Goal: Task Accomplishment & Management: Manage account settings

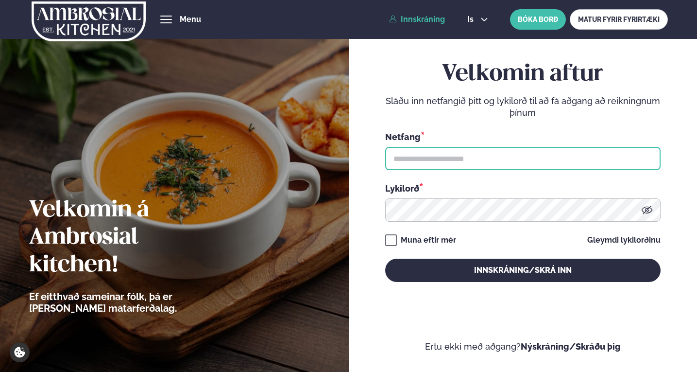
type input "**********"
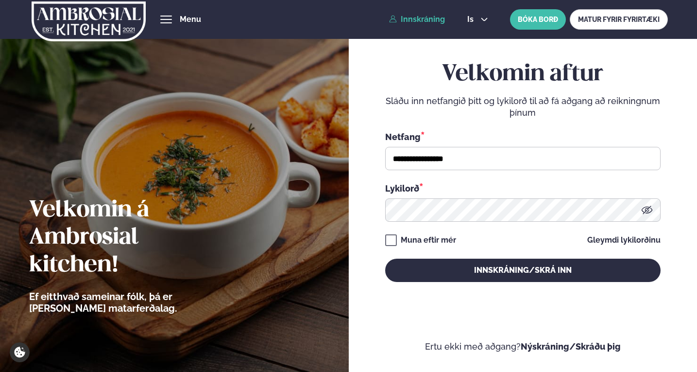
click at [461, 275] on button "Innskráning/Skrá inn" at bounding box center [522, 269] width 275 height 23
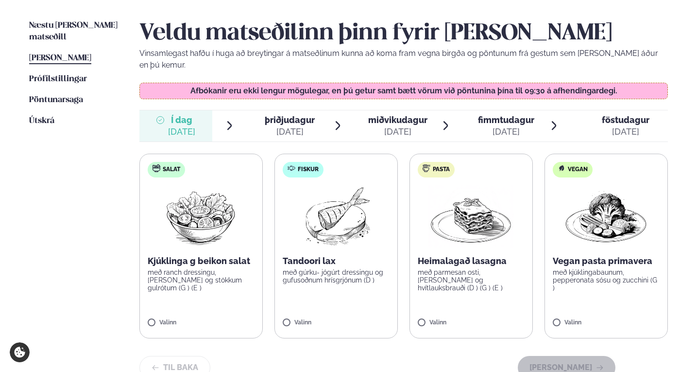
scroll to position [243, 0]
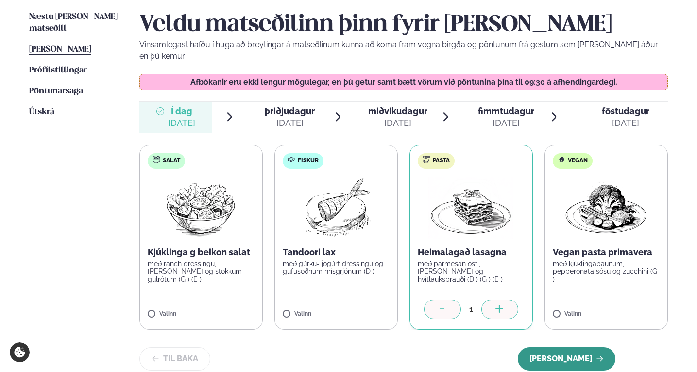
click at [555, 353] on button "[PERSON_NAME]" at bounding box center [567, 358] width 98 height 23
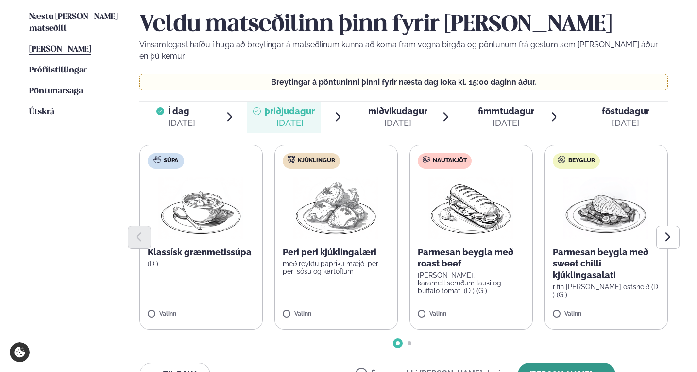
click at [532, 362] on button "[PERSON_NAME]" at bounding box center [567, 373] width 98 height 23
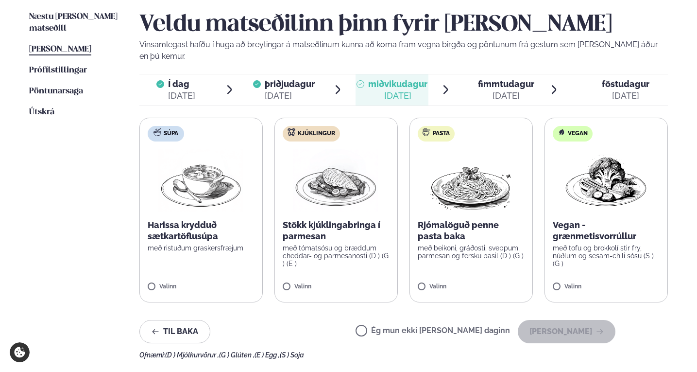
scroll to position [291, 0]
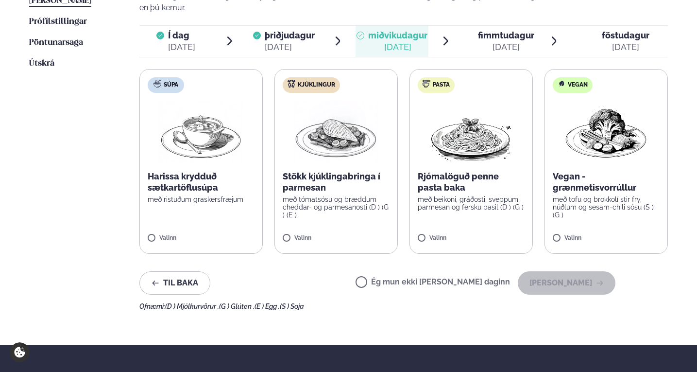
click at [399, 278] on label "Ég mun ekki [PERSON_NAME] daginn" at bounding box center [433, 283] width 154 height 10
click at [531, 271] on button "[PERSON_NAME]" at bounding box center [567, 282] width 98 height 23
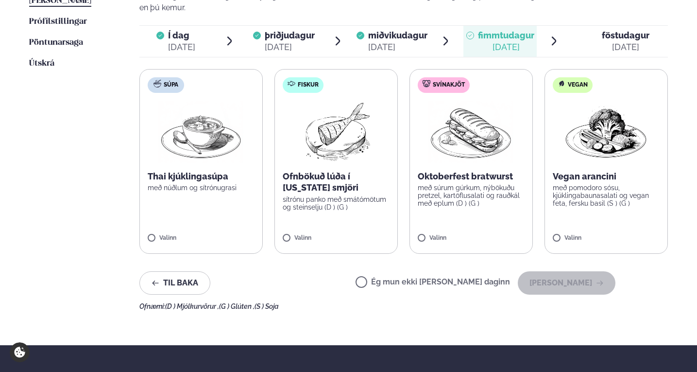
click at [449, 278] on label "Ég mun ekki [PERSON_NAME] daginn" at bounding box center [433, 283] width 154 height 10
click at [550, 271] on button "[PERSON_NAME]" at bounding box center [567, 282] width 98 height 23
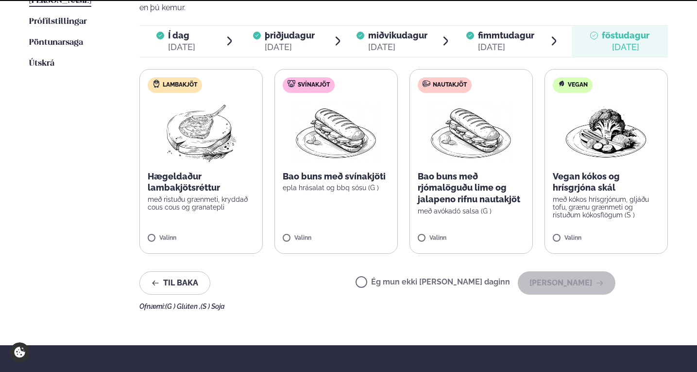
click at [398, 278] on label "Ég mun ekki [PERSON_NAME] daginn" at bounding box center [433, 283] width 154 height 10
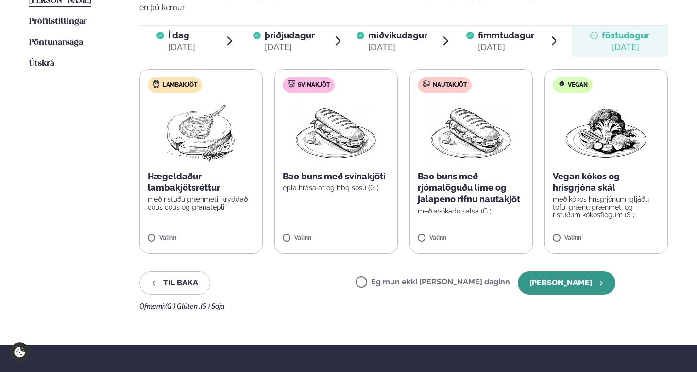
click at [538, 277] on button "[PERSON_NAME]" at bounding box center [567, 282] width 98 height 23
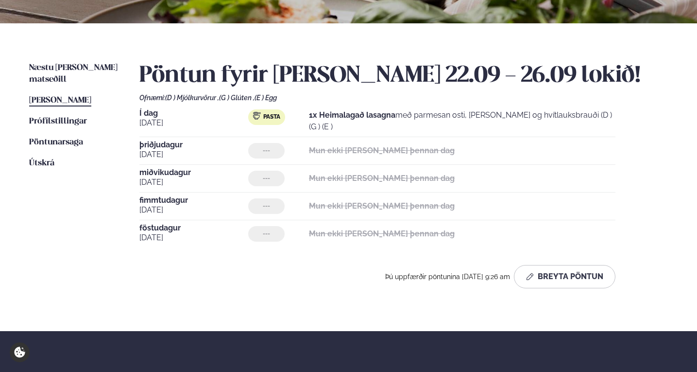
scroll to position [146, 0]
